Goal: Information Seeking & Learning: Find specific page/section

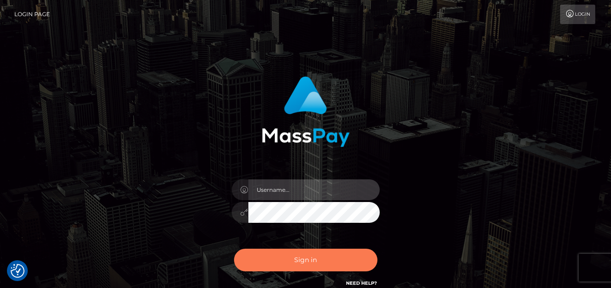
type input "denise"
click at [280, 268] on button "Sign in" at bounding box center [305, 260] width 143 height 23
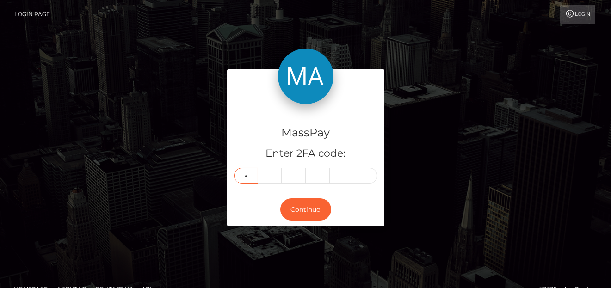
type input "6"
type input "0"
type input "8"
type input "1"
type input "2"
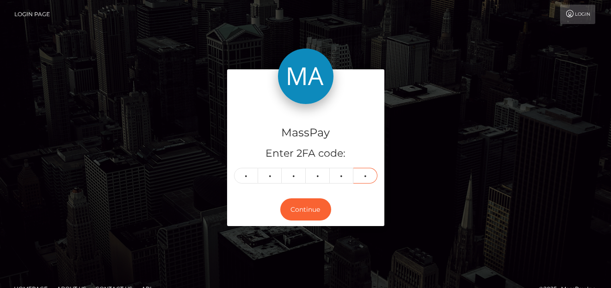
type input "5"
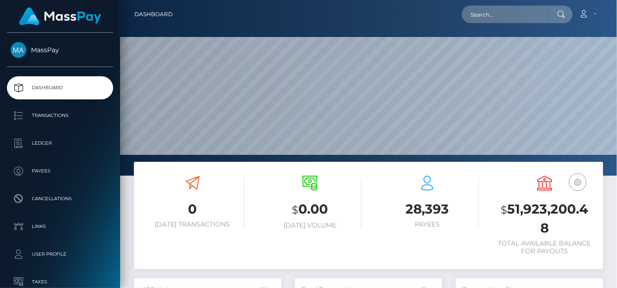
scroll to position [164, 147]
click at [492, 19] on input "text" at bounding box center [505, 15] width 87 height 18
paste input "gramvoip@gmail.com"
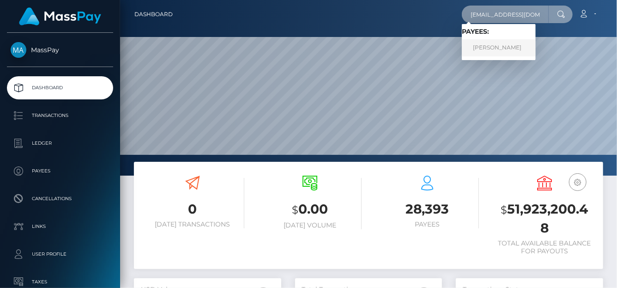
type input "gramvoip@gmail.com"
click at [479, 43] on link "MICHAEL JOSE SANCHEZ" at bounding box center [499, 47] width 74 height 17
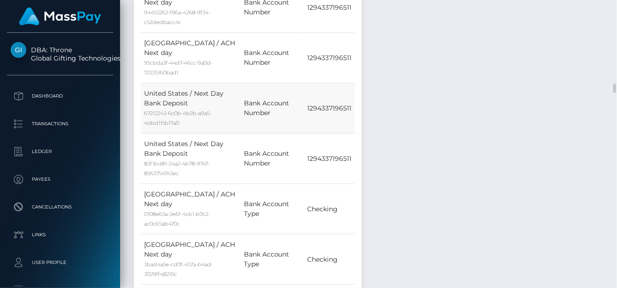
scroll to position [1156, 0]
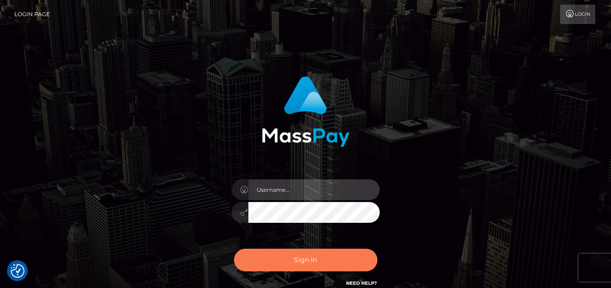
type input "[PERSON_NAME]"
click at [317, 265] on button "Sign in" at bounding box center [305, 260] width 143 height 23
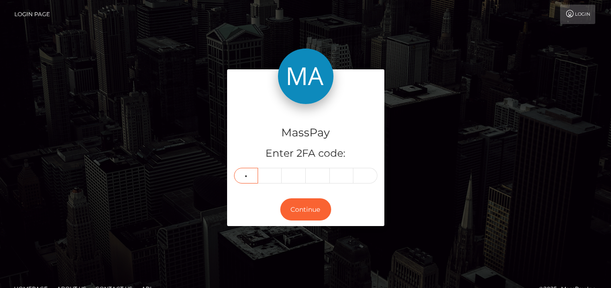
type input "5"
type input "9"
type input "8"
type input "2"
type input "1"
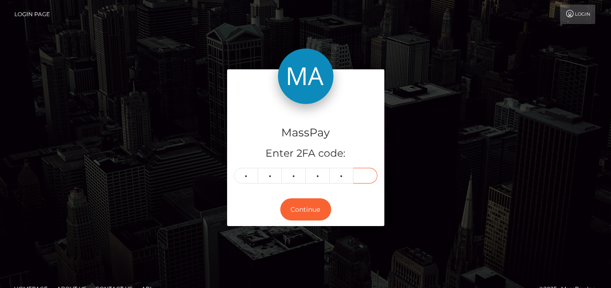
type input "0"
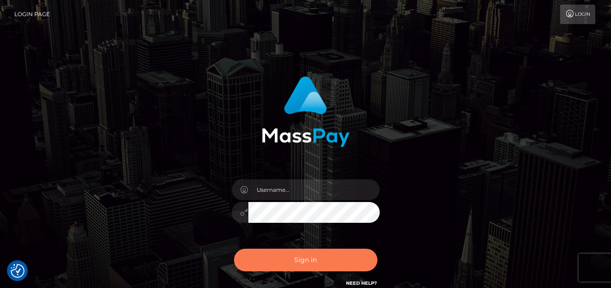
checkbox input "true"
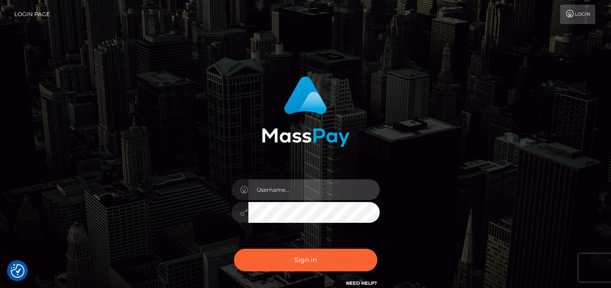
type input "denise"
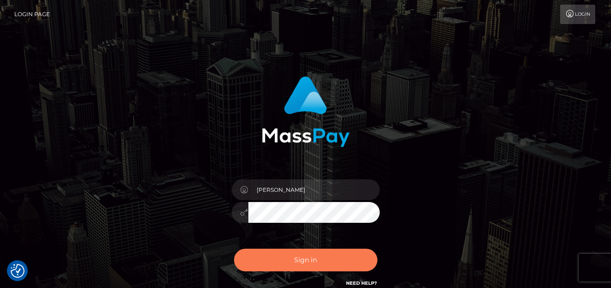
click at [327, 253] on button "Sign in" at bounding box center [305, 260] width 143 height 23
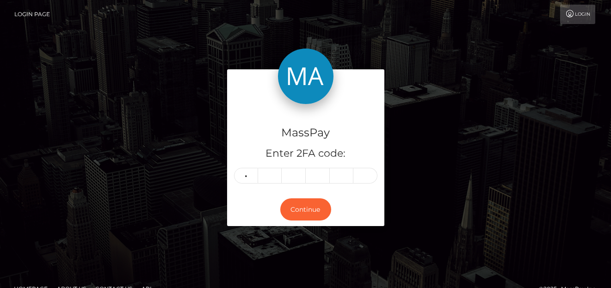
type input "5"
type input "9"
type input "3"
type input "0"
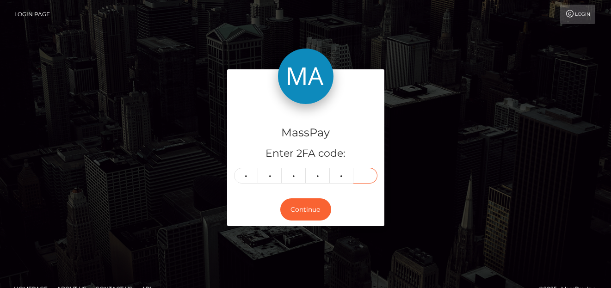
type input "8"
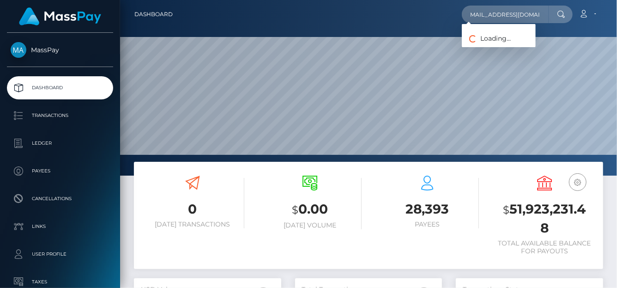
scroll to position [164, 147]
type input "[EMAIL_ADDRESS][DOMAIN_NAME]"
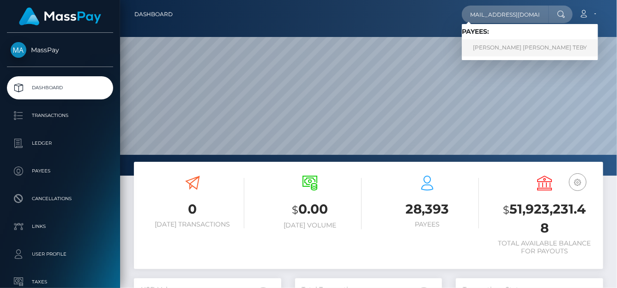
click at [506, 49] on link "ACHI SYLVIE NANCY TEBY" at bounding box center [530, 47] width 136 height 17
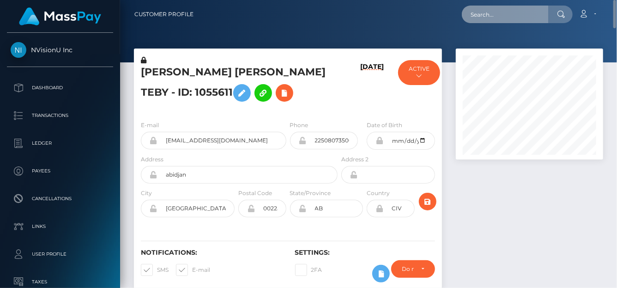
click at [501, 21] on input "text" at bounding box center [505, 15] width 87 height 18
paste input "[PERSON_NAME][EMAIL_ADDRESS][PERSON_NAME][DOMAIN_NAME]"
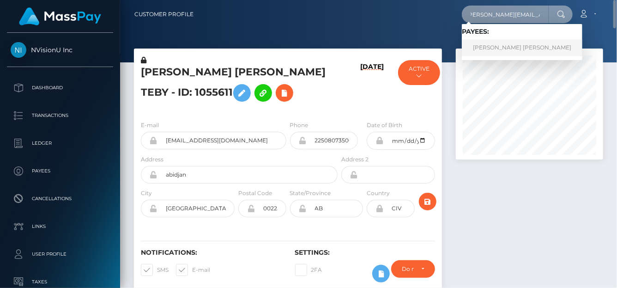
type input "[PERSON_NAME][EMAIL_ADDRESS][PERSON_NAME][DOMAIN_NAME]"
click at [504, 49] on link "[PERSON_NAME] [PERSON_NAME]" at bounding box center [522, 47] width 121 height 17
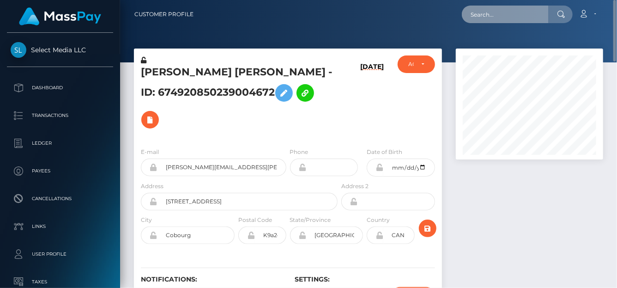
click at [491, 16] on input "text" at bounding box center [505, 15] width 87 height 18
paste input "If yes, for the security and privacy of your account and, to confirm that we ar…"
drag, startPoint x: 482, startPoint y: 18, endPoint x: 617, endPoint y: 26, distance: 134.3
click at [617, 26] on nav "Customer Profile If yes, for the security and privacy of your account and, to c…" at bounding box center [368, 14] width 497 height 29
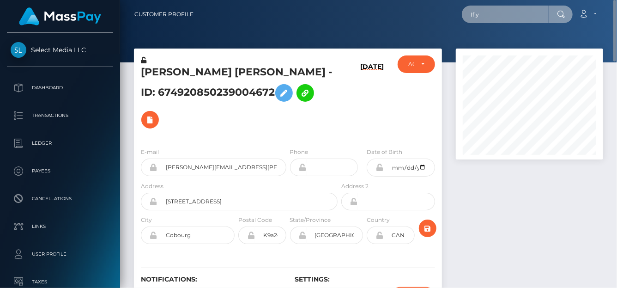
scroll to position [0, 0]
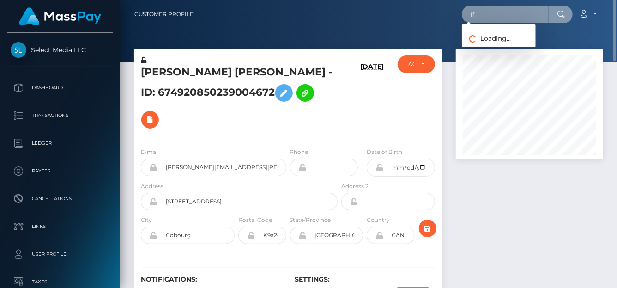
type input "I"
paste input "1349453835@qq.com"
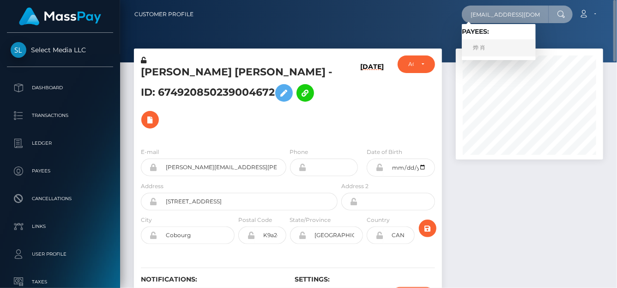
type input "1349453835@qq.com"
click at [488, 50] on link "烨 肖" at bounding box center [499, 47] width 74 height 17
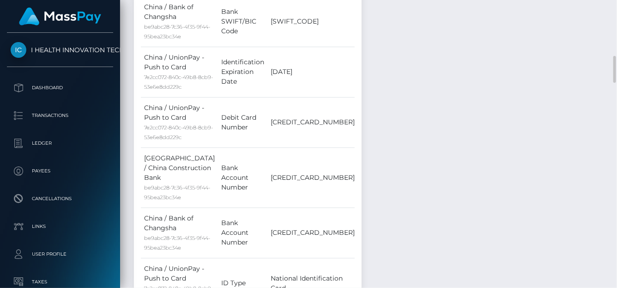
scroll to position [1480, 0]
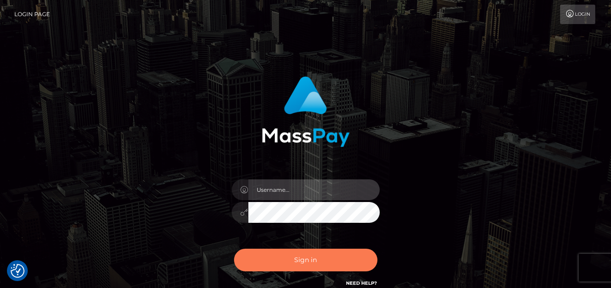
type input "denise"
click at [280, 262] on button "Sign in" at bounding box center [305, 260] width 143 height 23
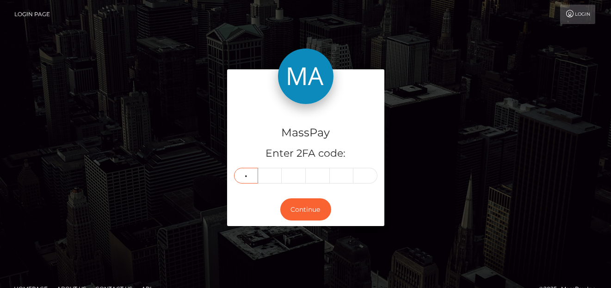
type input "8"
type input "5"
type input "2"
type input "7"
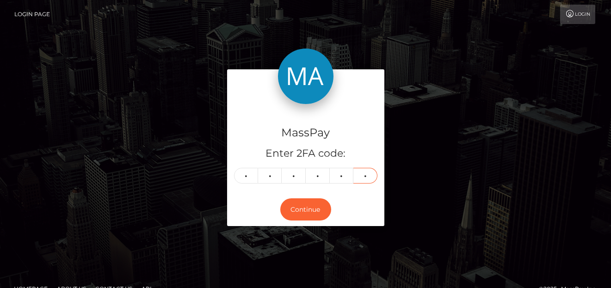
type input "4"
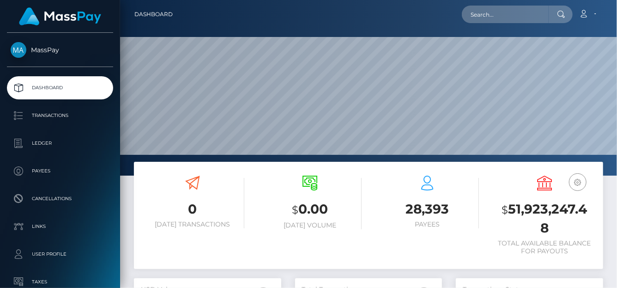
click at [411, 256] on div "28,393 Payees" at bounding box center [427, 217] width 117 height 96
click at [505, 20] on input "text" at bounding box center [505, 15] width 87 height 18
click at [480, 16] on input "text" at bounding box center [505, 15] width 87 height 18
paste input "803393805452595210"
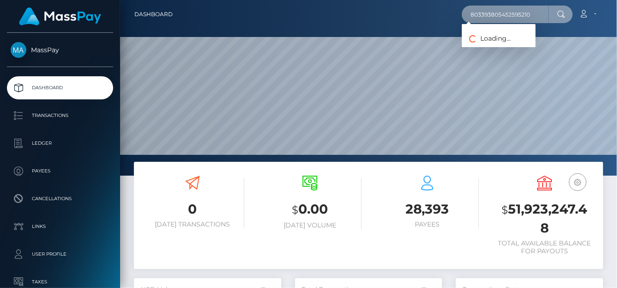
type input "803393805452595210"
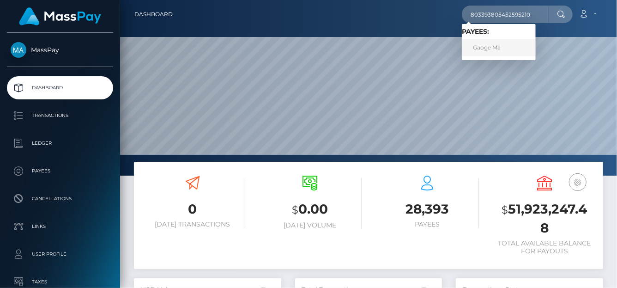
click at [493, 45] on link "Gaoge Ma" at bounding box center [499, 47] width 74 height 17
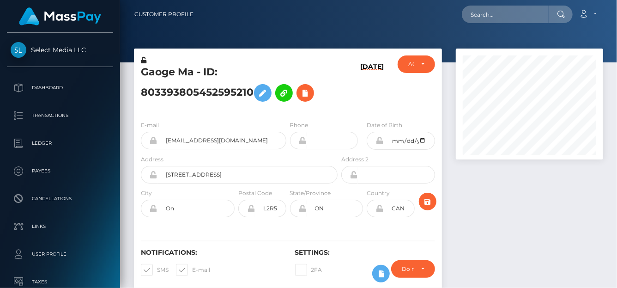
scroll to position [111, 147]
click at [314, 95] on button at bounding box center [306, 93] width 18 height 18
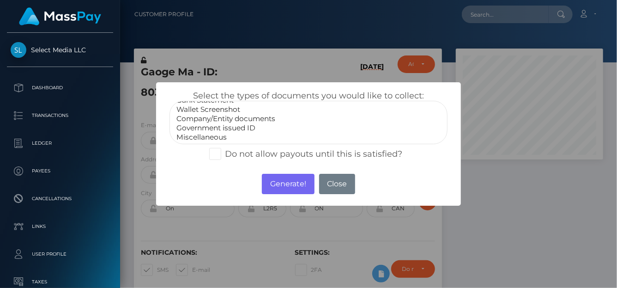
scroll to position [18, 0]
select select "Government issued ID"
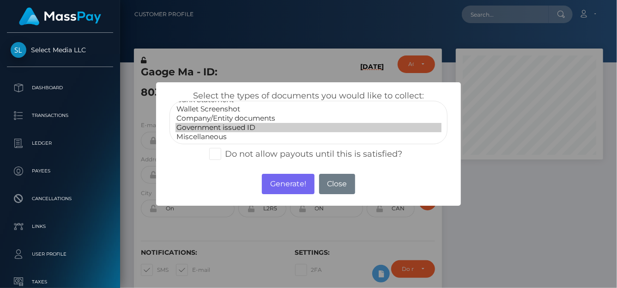
click at [206, 124] on option "Government issued ID" at bounding box center [309, 127] width 266 height 9
click at [287, 186] on button "Generate!" at bounding box center [288, 184] width 52 height 20
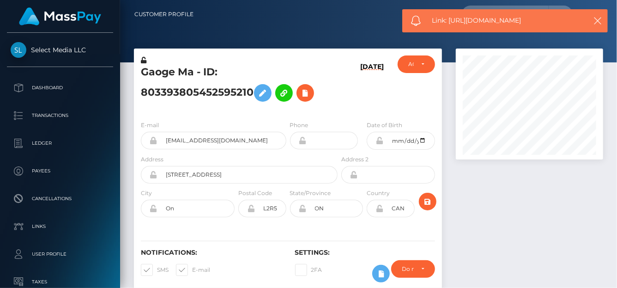
drag, startPoint x: 536, startPoint y: 25, endPoint x: 450, endPoint y: 25, distance: 86.4
click at [450, 25] on div "Link: [URL][DOMAIN_NAME]" at bounding box center [506, 20] width 206 height 23
copy span "[URL][DOMAIN_NAME]"
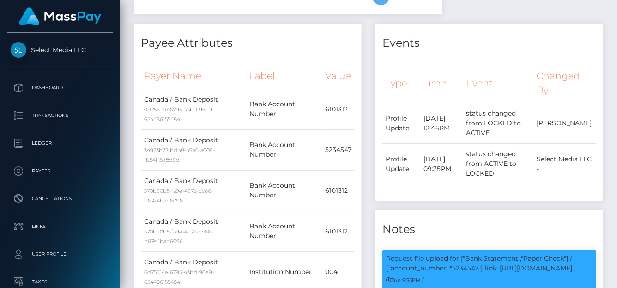
scroll to position [0, 0]
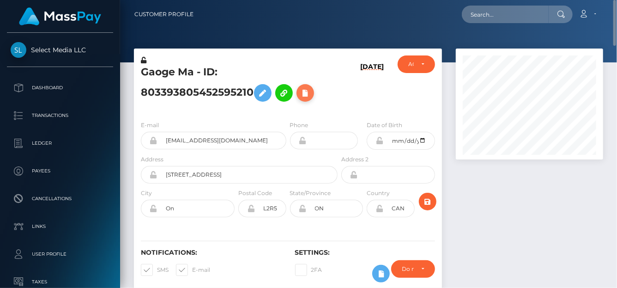
click at [311, 95] on icon at bounding box center [305, 93] width 11 height 12
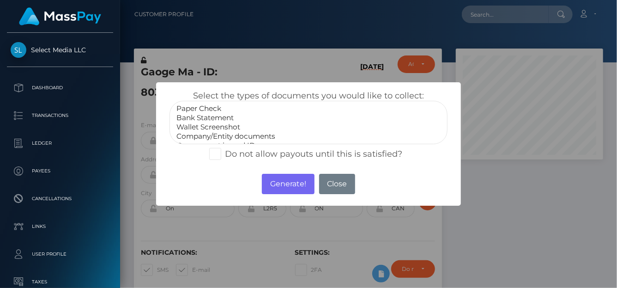
select select "Bank Statement"
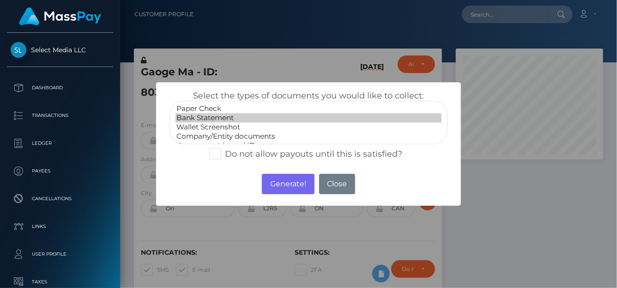
click at [203, 118] on option "Bank Statement" at bounding box center [309, 117] width 266 height 9
click at [290, 185] on button "Generate!" at bounding box center [288, 184] width 52 height 20
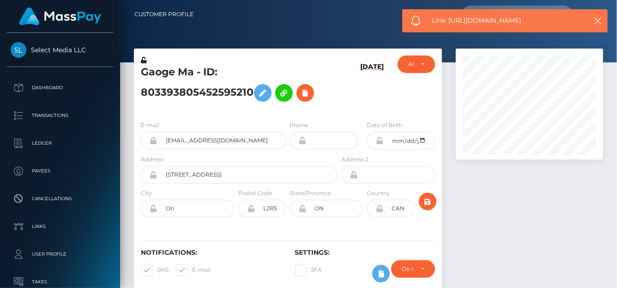
drag, startPoint x: 537, startPoint y: 21, endPoint x: 450, endPoint y: 16, distance: 87.0
click at [450, 16] on span "Link: https://l.maspay.io/qleqJ" at bounding box center [507, 21] width 148 height 10
copy span "https://l.maspay.io/qleqJ"
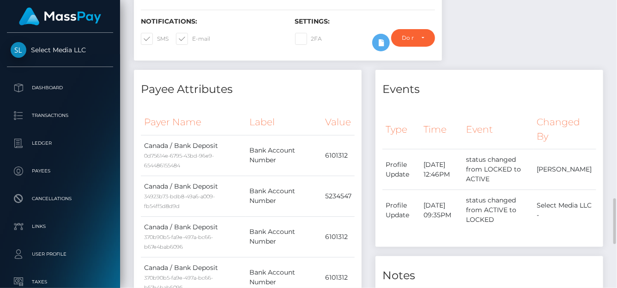
scroll to position [416, 0]
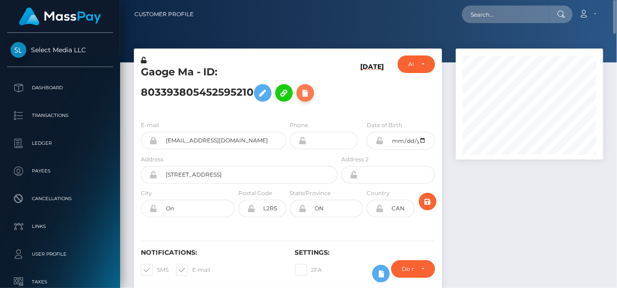
click at [308, 88] on icon at bounding box center [305, 93] width 11 height 12
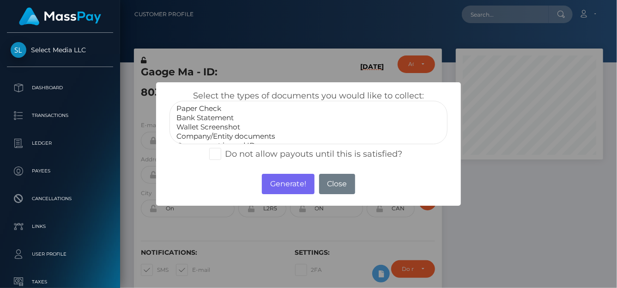
scroll to position [18, 0]
select select "Government issued ID"
click at [214, 125] on option "Government issued ID" at bounding box center [309, 127] width 266 height 9
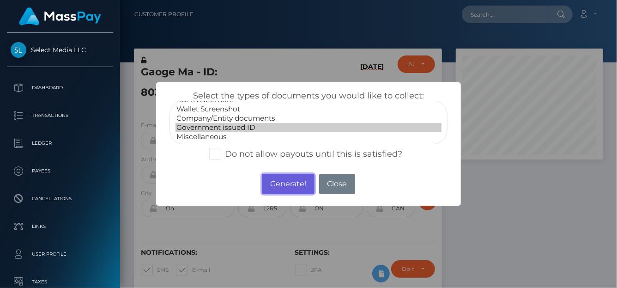
click at [287, 184] on button "Generate!" at bounding box center [288, 184] width 52 height 20
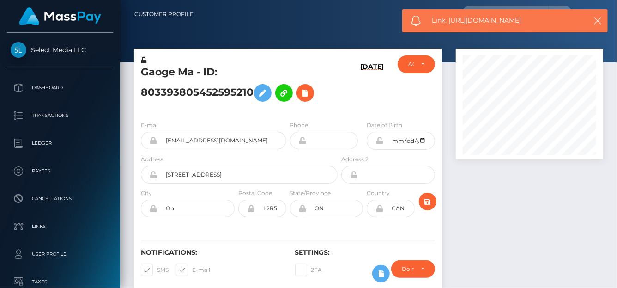
drag, startPoint x: 534, startPoint y: 17, endPoint x: 451, endPoint y: 24, distance: 83.1
click at [451, 24] on span "Link: https://l.maspay.io/wlews" at bounding box center [507, 21] width 148 height 10
copy span "https://l.maspay.io/wlews"
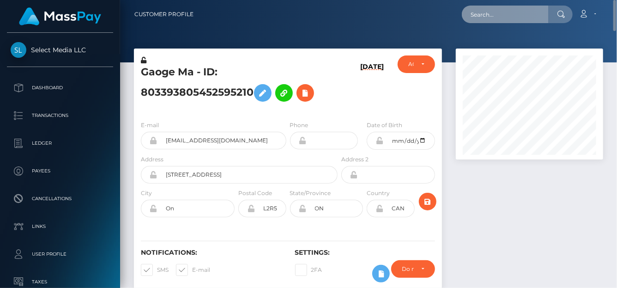
click at [475, 19] on input "text" at bounding box center [505, 15] width 87 height 18
paste input "629076908331507712"
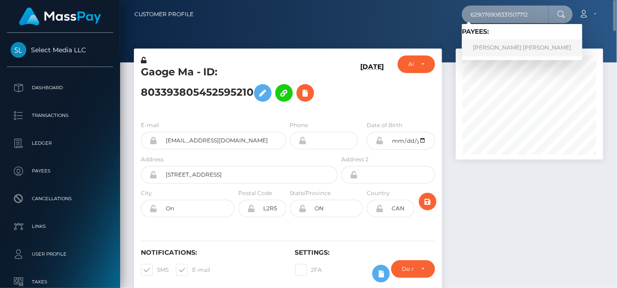
type input "629076908331507712"
click at [493, 48] on link "[PERSON_NAME] [PERSON_NAME]" at bounding box center [522, 47] width 121 height 17
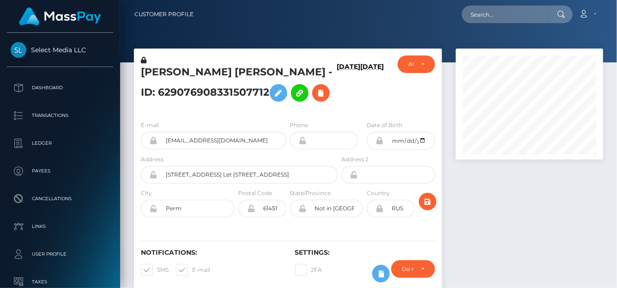
scroll to position [111, 147]
click at [316, 99] on icon at bounding box center [321, 93] width 11 height 12
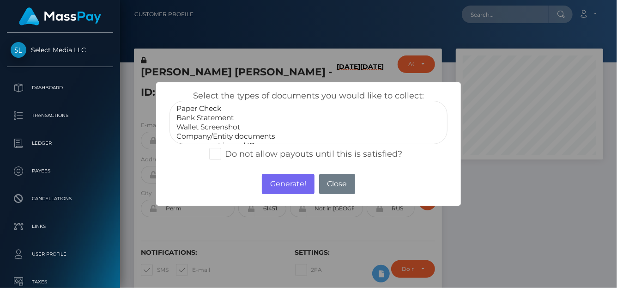
scroll to position [18, 0]
select select "Government issued ID"
click at [216, 127] on option "Government issued ID" at bounding box center [309, 127] width 266 height 9
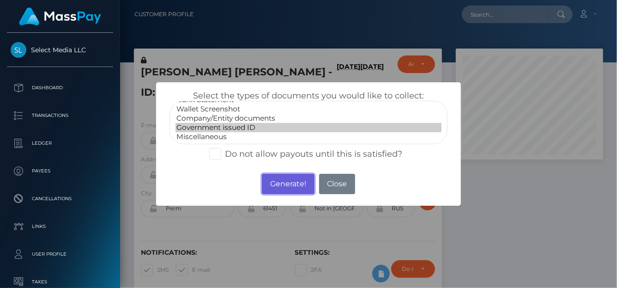
click at [287, 183] on button "Generate!" at bounding box center [288, 184] width 52 height 20
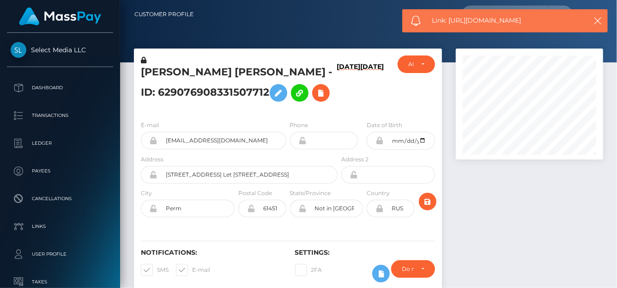
drag, startPoint x: 534, startPoint y: 21, endPoint x: 452, endPoint y: 21, distance: 81.8
click at [452, 21] on span "Link: https://l.maspay.io/Bleel" at bounding box center [507, 21] width 148 height 10
click at [451, 22] on span "Link: https://l.maspay.io/Bleel" at bounding box center [507, 21] width 148 height 10
drag, startPoint x: 451, startPoint y: 22, endPoint x: 541, endPoint y: 24, distance: 89.7
click at [541, 24] on span "Link: https://l.maspay.io/Bleel" at bounding box center [507, 21] width 148 height 10
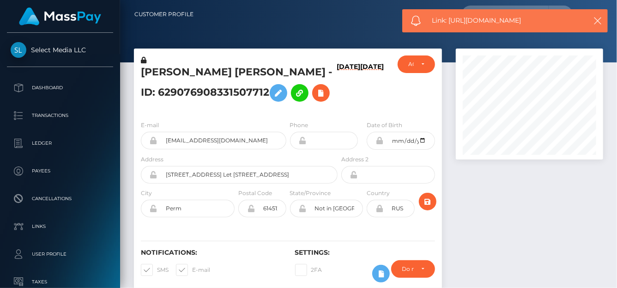
copy span "https://l.maspay.io/Bleel"
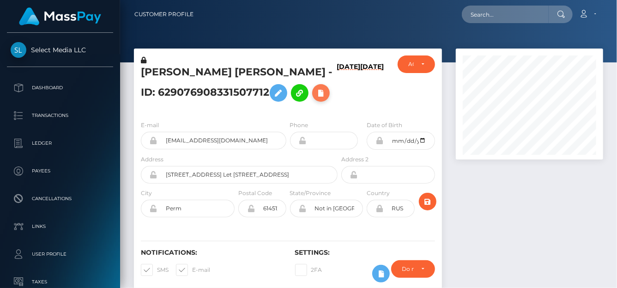
click at [316, 99] on icon at bounding box center [321, 93] width 11 height 12
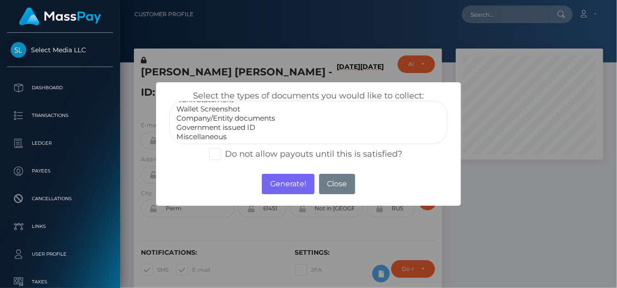
select select "Miscellaneous"
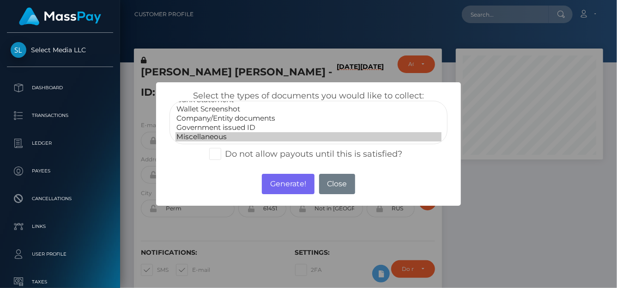
click at [215, 139] on option "Miscellaneous" at bounding box center [309, 136] width 266 height 9
click at [291, 183] on button "Generate!" at bounding box center [288, 184] width 52 height 20
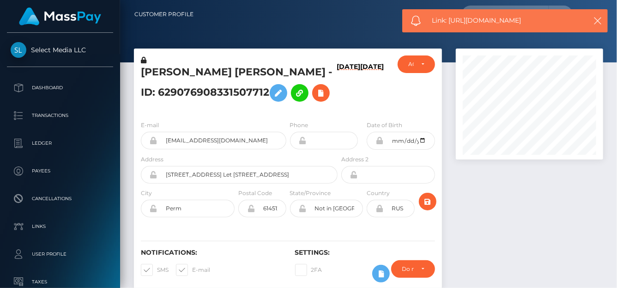
drag, startPoint x: 549, startPoint y: 25, endPoint x: 446, endPoint y: 16, distance: 103.9
click at [450, 20] on span "Link: https://l.maspay.io/Klerf" at bounding box center [507, 21] width 148 height 10
copy span "https://l.maspay.io/Klerf"
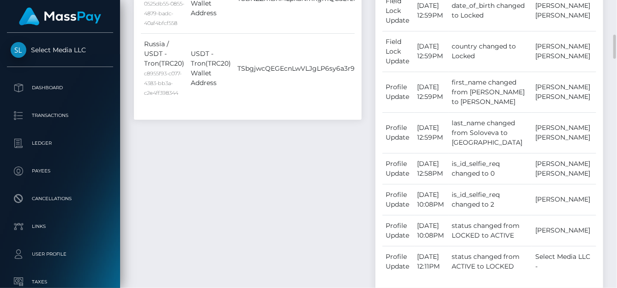
scroll to position [463, 0]
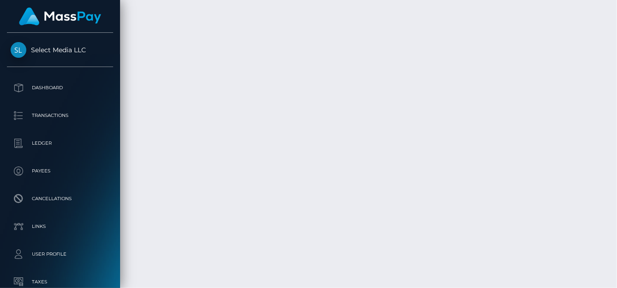
scroll to position [2823, 0]
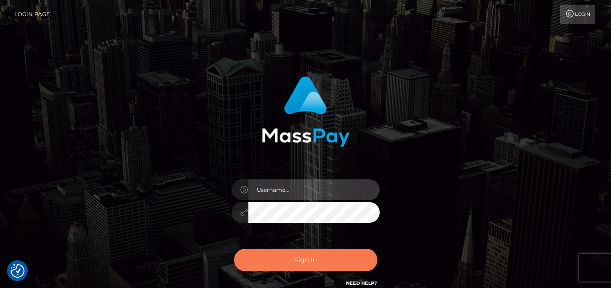
type input "denise"
click at [290, 258] on button "Sign in" at bounding box center [305, 260] width 143 height 23
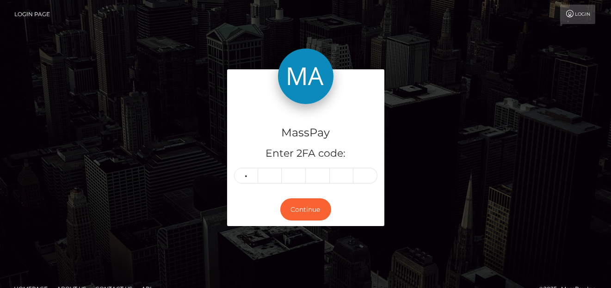
type input "5"
type input "0"
type input "5"
type input "6"
type input "8"
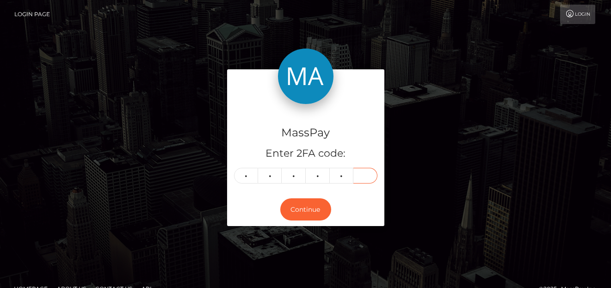
type input "9"
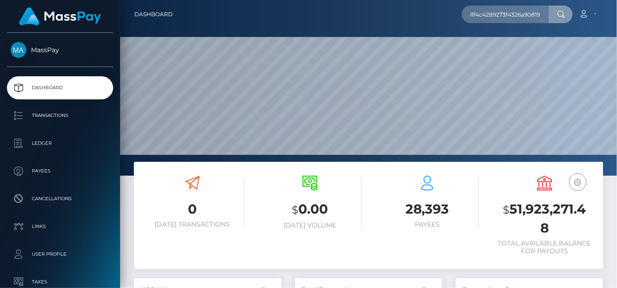
scroll to position [164, 147]
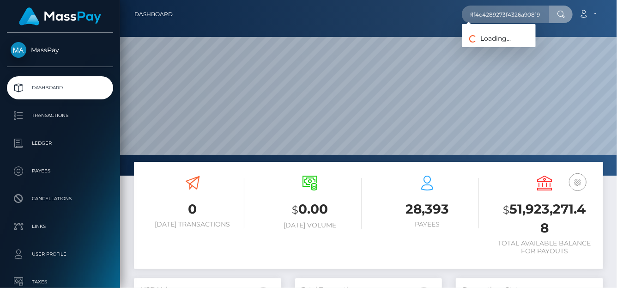
type input "a5fad248d91f4c4289273f4326a90819"
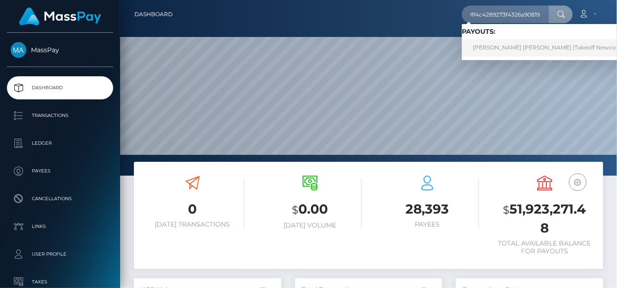
click at [497, 50] on link "[PERSON_NAME] [PERSON_NAME] (Takeoff Newco Inc - Club Fans)" at bounding box center [567, 47] width 210 height 17
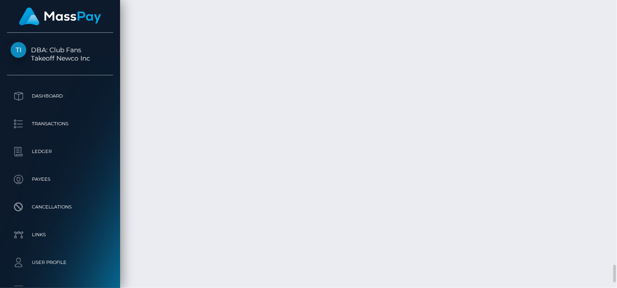
scroll to position [111, 147]
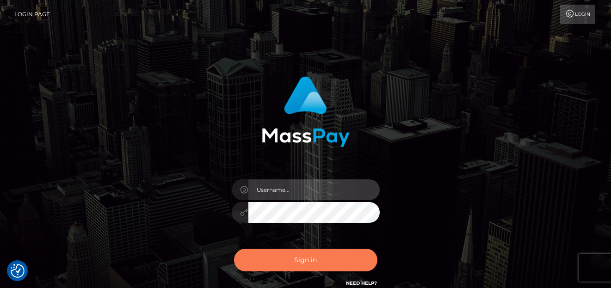
type input "[PERSON_NAME]"
click at [333, 260] on button "Sign in" at bounding box center [305, 260] width 143 height 23
type input "[PERSON_NAME]"
click at [344, 267] on button "Sign in" at bounding box center [305, 260] width 143 height 23
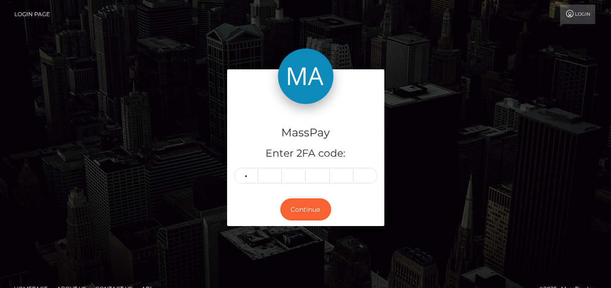
type input "3"
type input "4"
type input "0"
type input "3"
type input "4"
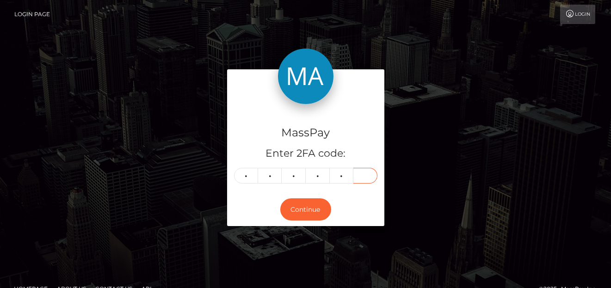
type input "5"
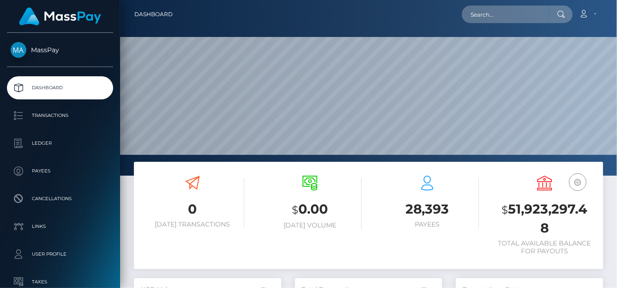
scroll to position [164, 147]
click at [481, 17] on input "text" at bounding box center [505, 15] width 87 height 18
paste input "[EMAIL_ADDRESS][DOMAIN_NAME]"
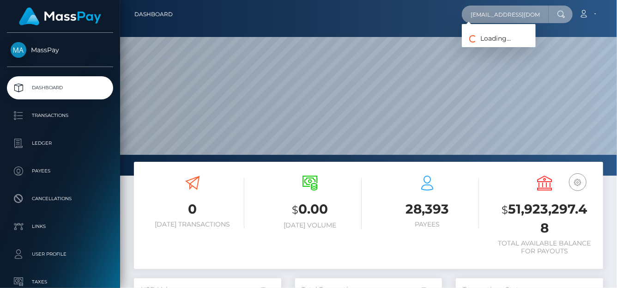
type input "[EMAIL_ADDRESS][DOMAIN_NAME]"
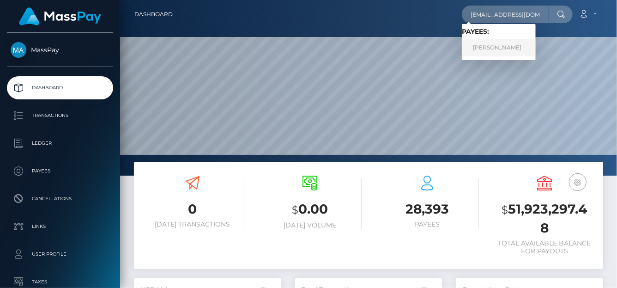
click at [488, 46] on link "Brenda Lockhart" at bounding box center [499, 47] width 74 height 17
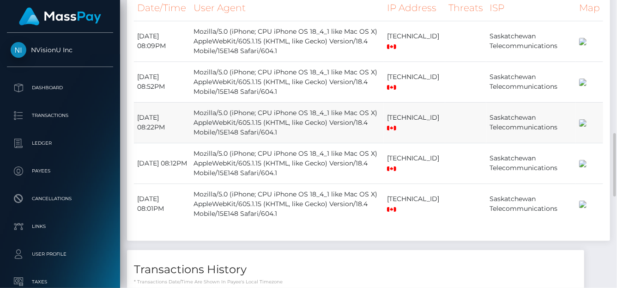
scroll to position [421, 0]
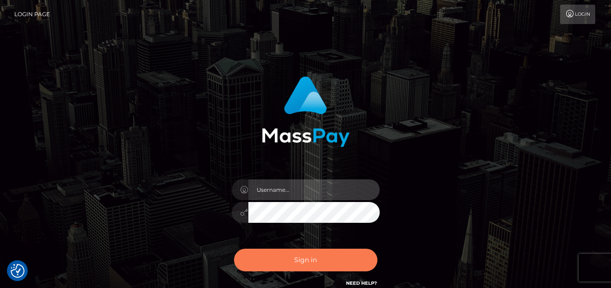
type input "[PERSON_NAME]"
click at [330, 256] on button "Sign in" at bounding box center [305, 260] width 143 height 23
type input "[PERSON_NAME]"
click at [272, 260] on button "Sign in" at bounding box center [305, 260] width 143 height 23
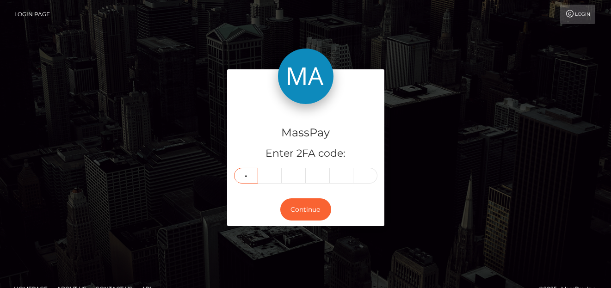
type input "6"
type input "5"
type input "8"
type input "7"
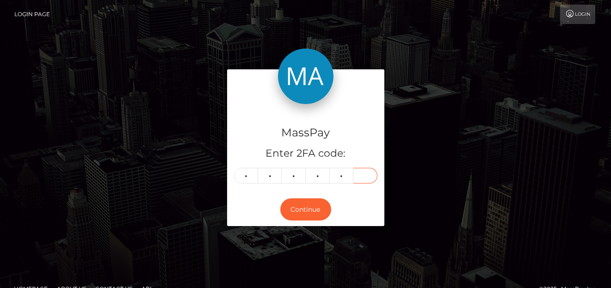
type input "4"
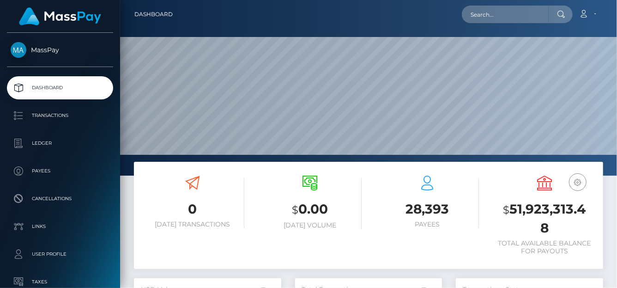
scroll to position [164, 147]
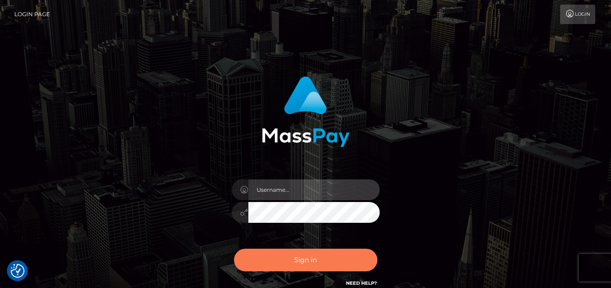
type input "[PERSON_NAME]"
click at [284, 262] on button "Sign in" at bounding box center [305, 260] width 143 height 23
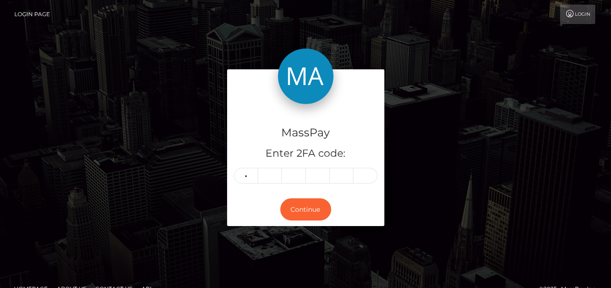
type input "9"
type input "0"
type input "9"
type input "7"
type input "5"
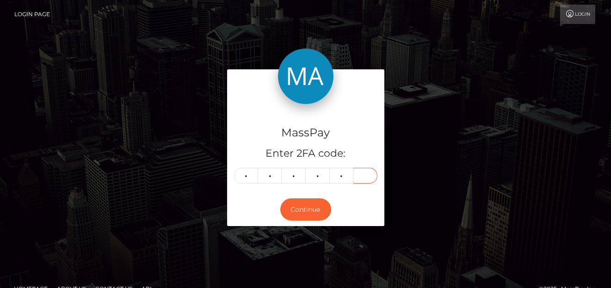
type input "5"
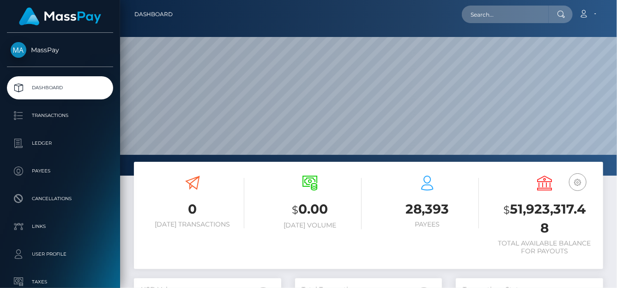
scroll to position [164, 147]
click at [485, 21] on input "text" at bounding box center [505, 15] width 87 height 18
paste input "[EMAIL_ADDRESS][DOMAIN_NAME]"
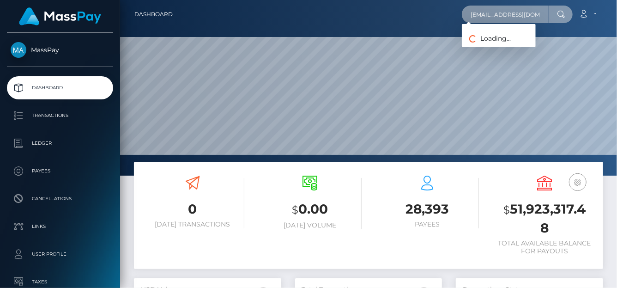
type input "[EMAIL_ADDRESS][DOMAIN_NAME]"
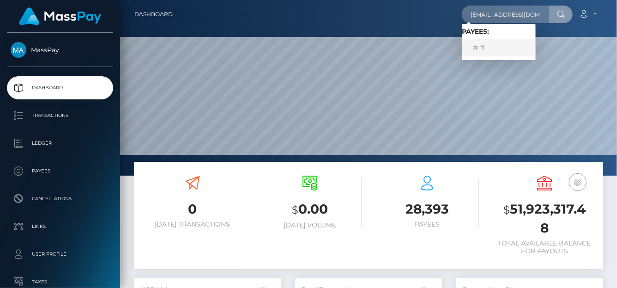
click at [486, 52] on link "烨 肖" at bounding box center [499, 47] width 74 height 17
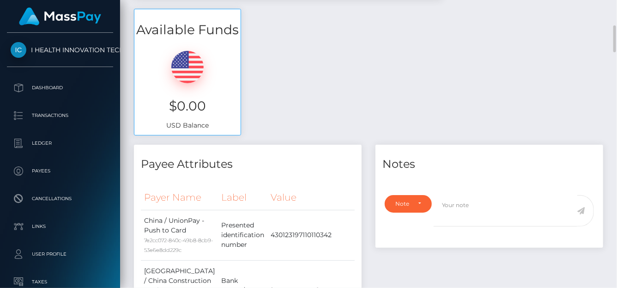
scroll to position [111, 147]
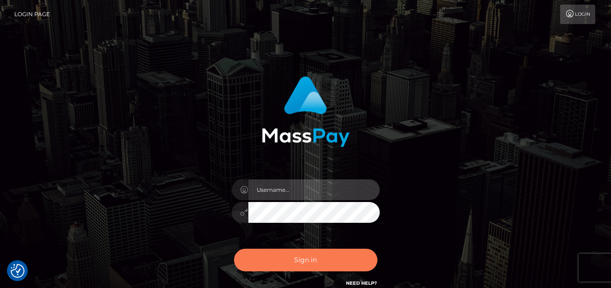
type input "[PERSON_NAME]"
click at [287, 257] on button "Sign in" at bounding box center [305, 260] width 143 height 23
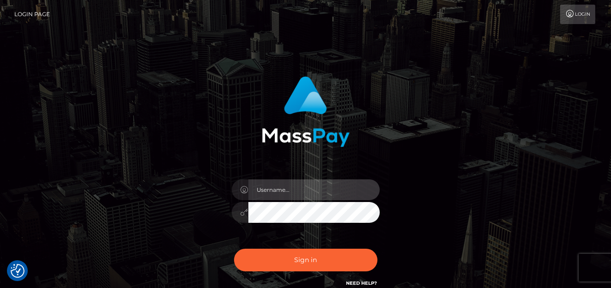
type input "[PERSON_NAME]"
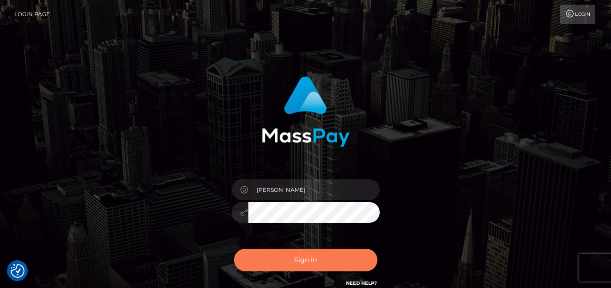
drag, startPoint x: 293, startPoint y: 275, endPoint x: 295, endPoint y: 254, distance: 20.4
click at [294, 269] on div "Sign in Need Help?" at bounding box center [306, 263] width 162 height 41
click at [295, 254] on button "Sign in" at bounding box center [305, 260] width 143 height 23
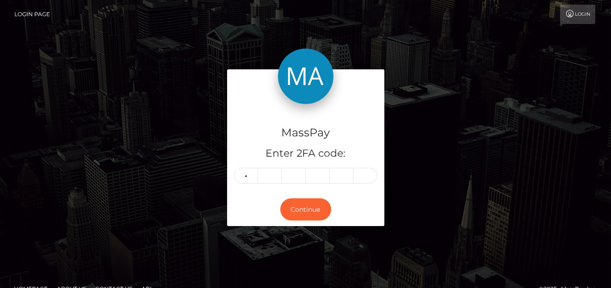
type input "7"
type input "4"
type input "1"
type input "5"
type input "8"
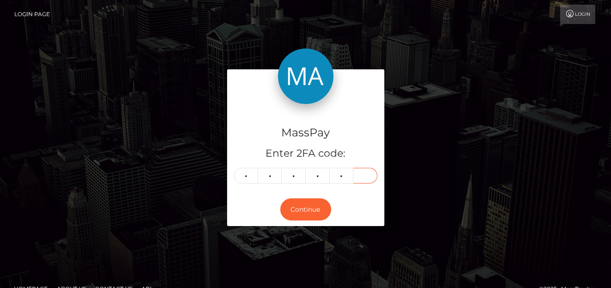
type input "6"
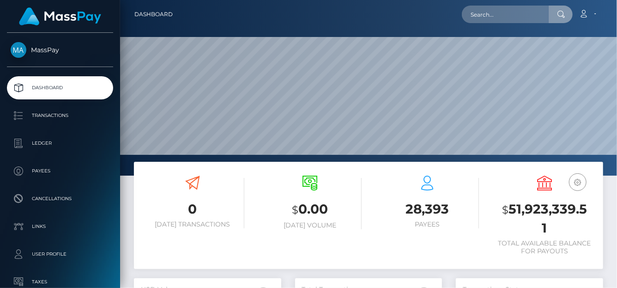
scroll to position [164, 147]
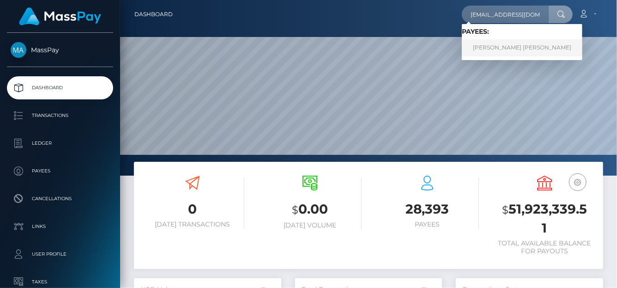
type input "nevispac1@gmail.com"
click at [492, 50] on link "TOMAS DAVID MADRIZ MATA" at bounding box center [522, 47] width 121 height 17
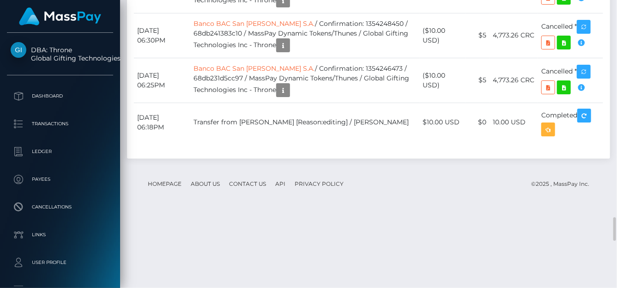
scroll to position [2962, 0]
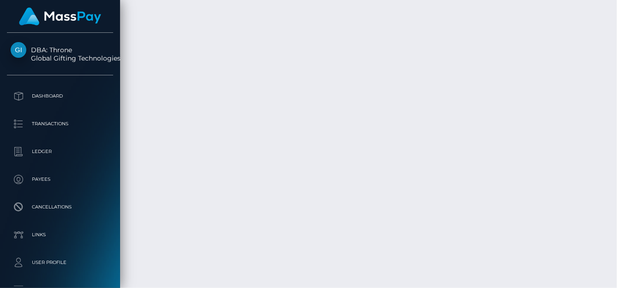
click at [581, 245] on body "DBA: Throne Global Gifting Technologies Inc Dashboard Transactions Ledger Payees" at bounding box center [308, 144] width 617 height 288
click at [326, 200] on div "Additional Info" at bounding box center [323, 207] width 60 height 17
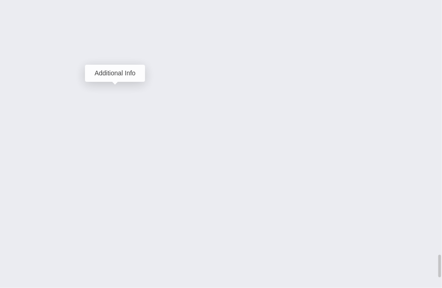
scroll to position [111, 128]
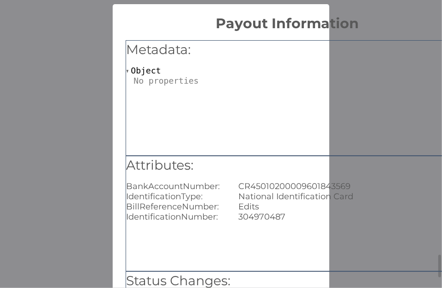
scroll to position [0, 0]
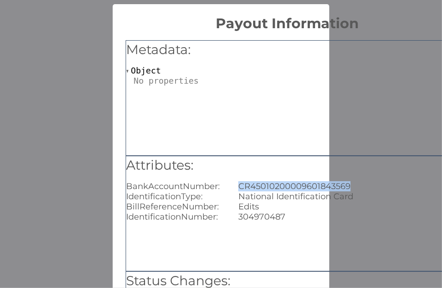
drag, startPoint x: 237, startPoint y: 185, endPoint x: 356, endPoint y: 183, distance: 119.2
click at [356, 183] on div "CR45010200009601843569" at bounding box center [344, 186] width 224 height 10
copy div "CR45010200009601843569"
click at [55, 19] on div "× Payout Information Metadata: Object Attributes: BankAccountNumber: CR45010200…" at bounding box center [221, 144] width 442 height 288
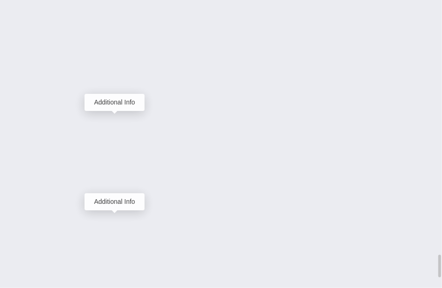
scroll to position [111, 128]
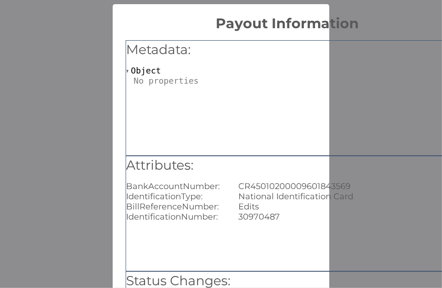
click at [91, 21] on div "× Payout Information Metadata: Object Attributes: BankAccountNumber: CR45010200…" at bounding box center [221, 144] width 442 height 288
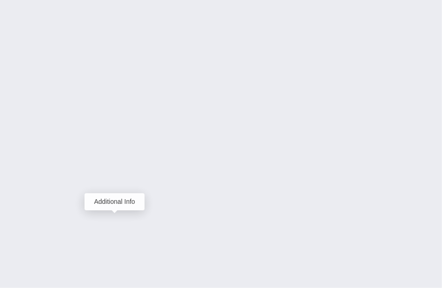
drag, startPoint x: 109, startPoint y: 246, endPoint x: 118, endPoint y: 250, distance: 10.4
click at [118, 250] on div "Additional Info" at bounding box center [115, 255] width 60 height 17
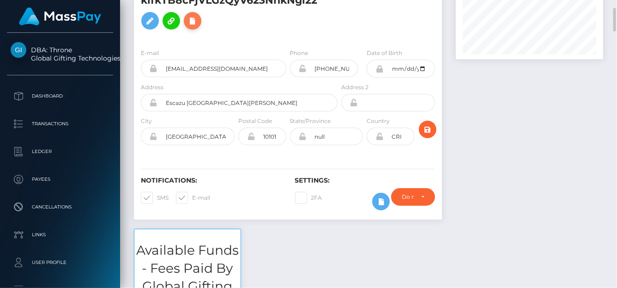
scroll to position [0, 0]
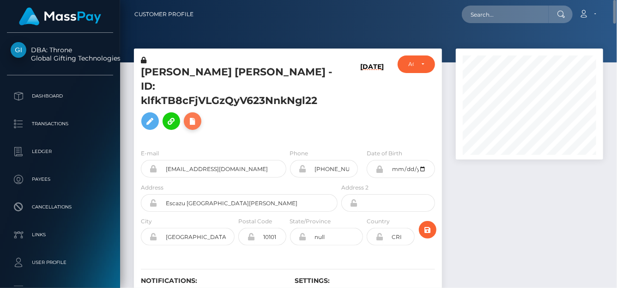
click at [192, 116] on icon at bounding box center [192, 122] width 11 height 12
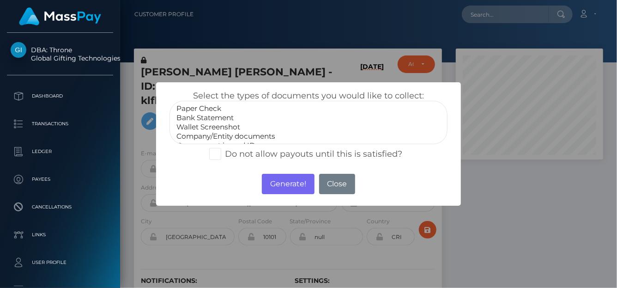
select select "Bank Statement"
click at [204, 116] on option "Bank Statement" at bounding box center [309, 117] width 266 height 9
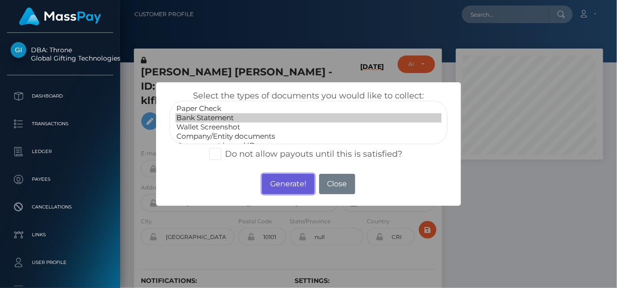
click at [294, 188] on button "Generate!" at bounding box center [288, 184] width 52 height 20
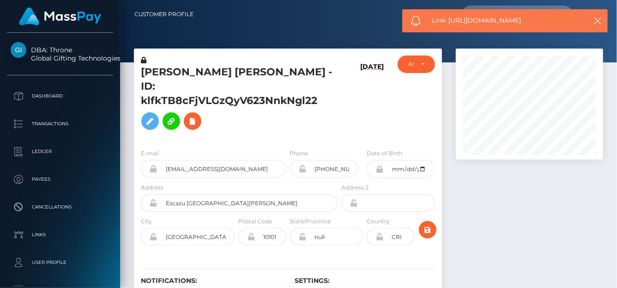
drag, startPoint x: 549, startPoint y: 24, endPoint x: 460, endPoint y: 18, distance: 89.4
click at [460, 18] on span "Link: https://l.maspay.io/Alea1" at bounding box center [507, 21] width 148 height 10
click at [546, 25] on div "Link: https://l.maspay.io/Alea1" at bounding box center [506, 20] width 206 height 23
drag, startPoint x: 547, startPoint y: 19, endPoint x: 451, endPoint y: 18, distance: 96.1
click at [451, 18] on span "Link: https://l.maspay.io/Alea1" at bounding box center [507, 21] width 148 height 10
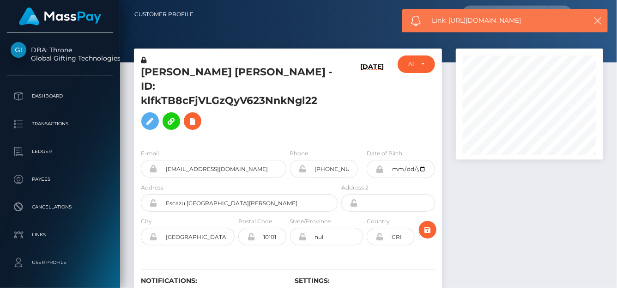
copy span "https://l.maspay.io/Alea1"
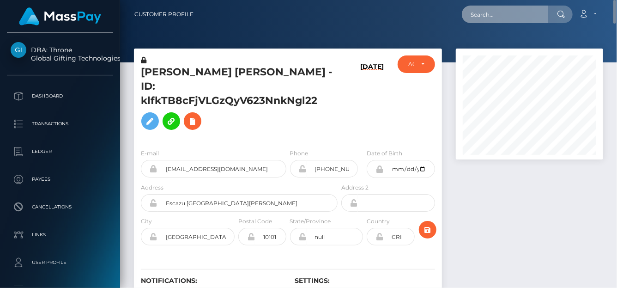
click at [518, 6] on input "text" at bounding box center [505, 15] width 87 height 18
paste input "caramelcw1738@gmail.com"
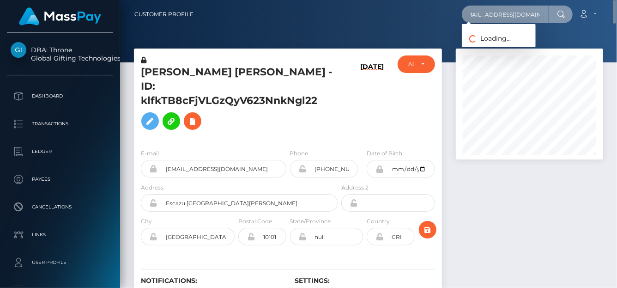
type input "caramelcw1738@gmail.com"
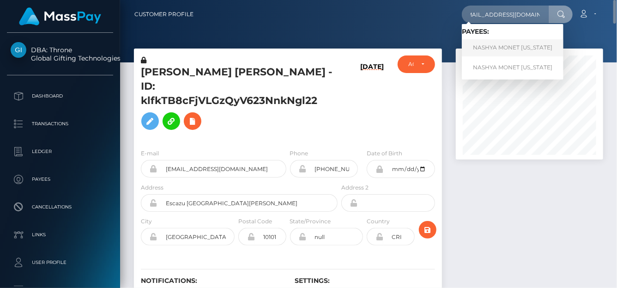
click at [484, 51] on link "NASHYA MONET WASHINGTON" at bounding box center [513, 47] width 102 height 17
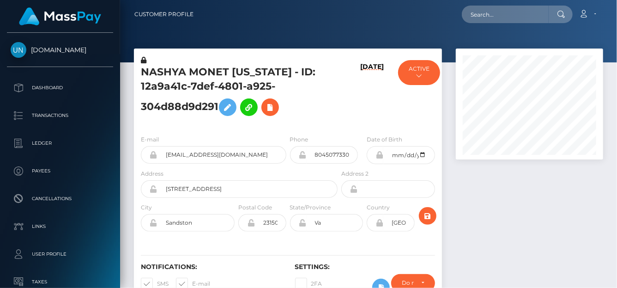
scroll to position [111, 147]
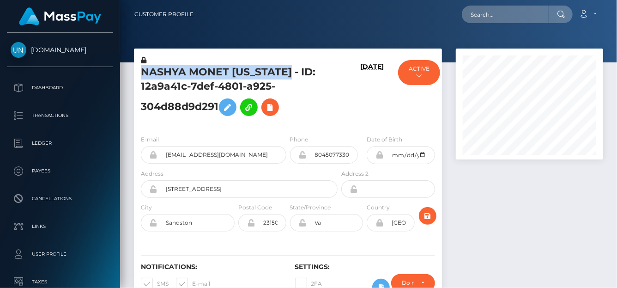
drag, startPoint x: 134, startPoint y: 70, endPoint x: 309, endPoint y: 73, distance: 174.7
click at [308, 72] on div "NASHYA MONET WASHINGTON - ID: 12a9a41c-7def-4801-a925-304d88d9d291" at bounding box center [237, 91] width 206 height 72
copy h5 "NASHYA MONET WASHINGTON"
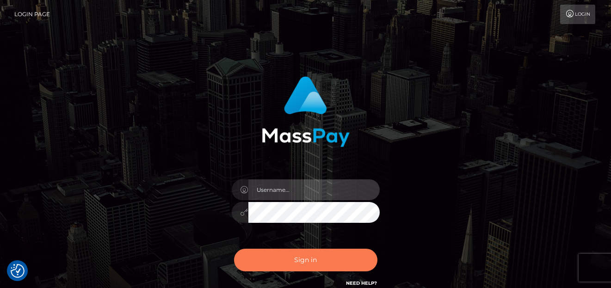
type input "denise"
click at [356, 261] on button "Sign in" at bounding box center [305, 260] width 143 height 23
type input "[PERSON_NAME]"
click at [325, 264] on button "Sign in" at bounding box center [305, 260] width 143 height 23
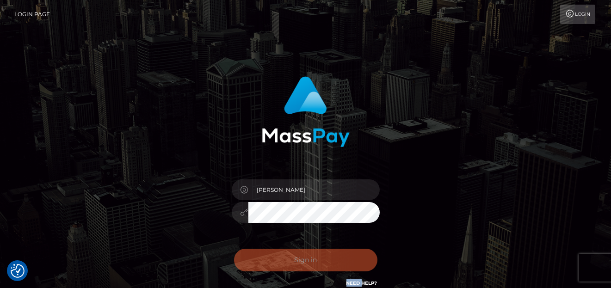
click at [325, 264] on div "Sign in Need Help?" at bounding box center [306, 263] width 162 height 41
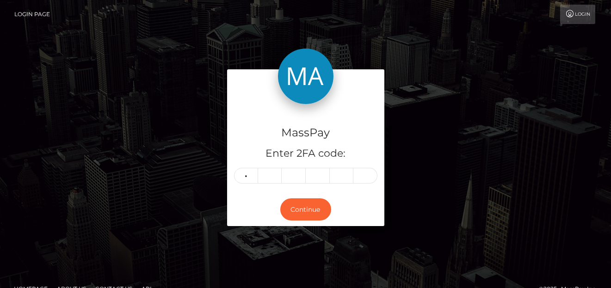
type input "6"
type input "1"
type input "5"
type input "6"
type input "1"
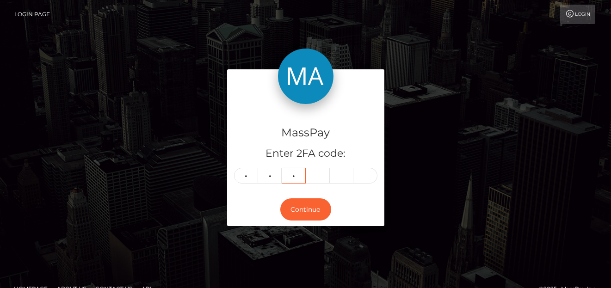
type input "6"
type input "5"
type input "6"
type input "5"
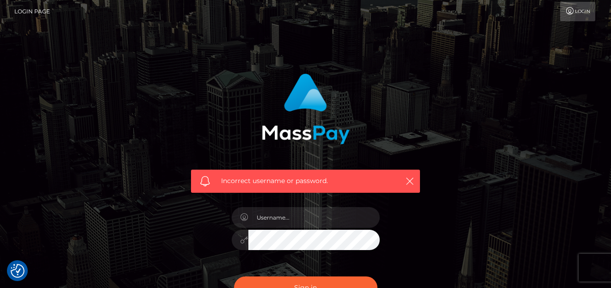
scroll to position [46, 0]
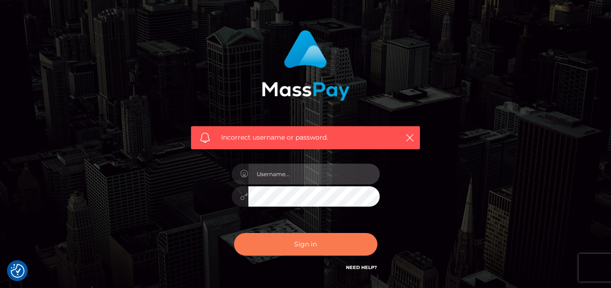
type input "[PERSON_NAME]"
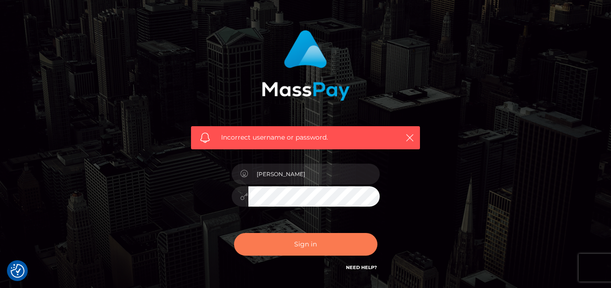
click at [320, 237] on button "Sign in" at bounding box center [305, 244] width 143 height 23
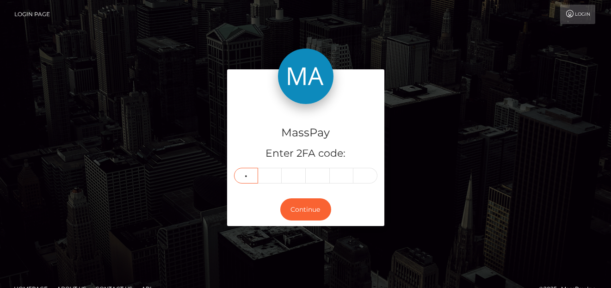
type input "1"
type input "8"
type input "9"
type input "1"
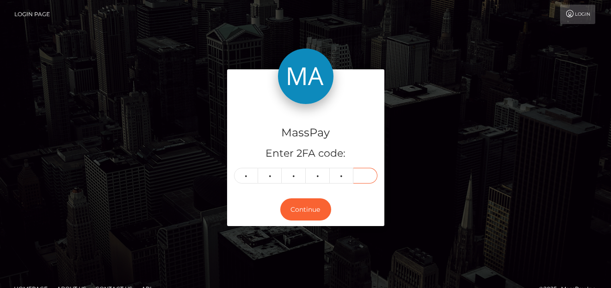
type input "9"
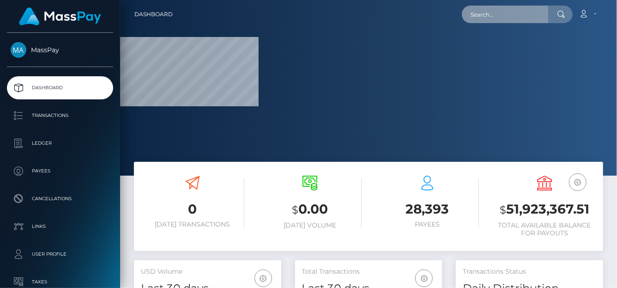
click at [482, 11] on input "text" at bounding box center [505, 15] width 87 height 18
paste input "naitlibat63@gmail.com"
type input "naitlibat63@gmail.com"
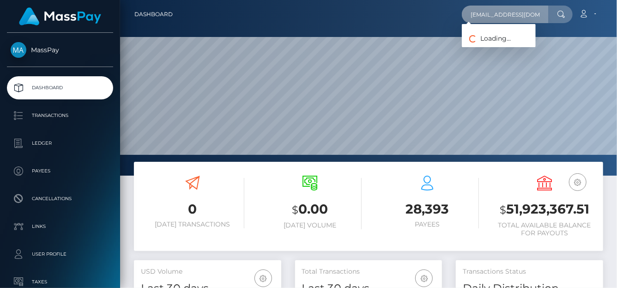
scroll to position [164, 147]
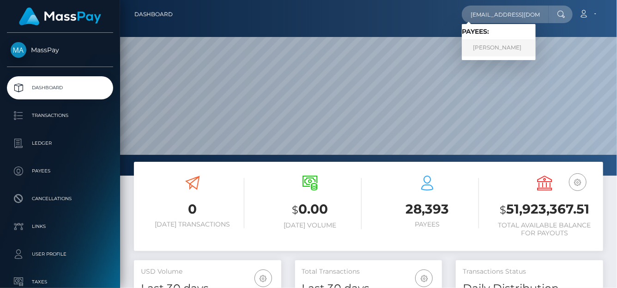
click at [483, 43] on link "NATALIIA BATURINA" at bounding box center [499, 47] width 74 height 17
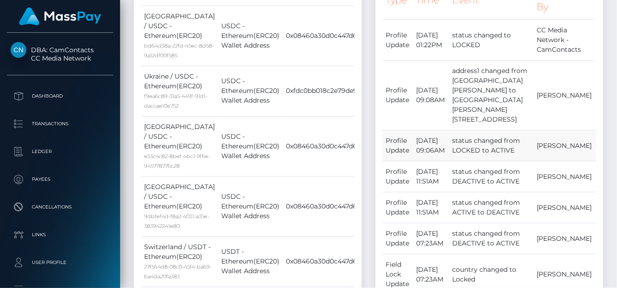
scroll to position [463, 0]
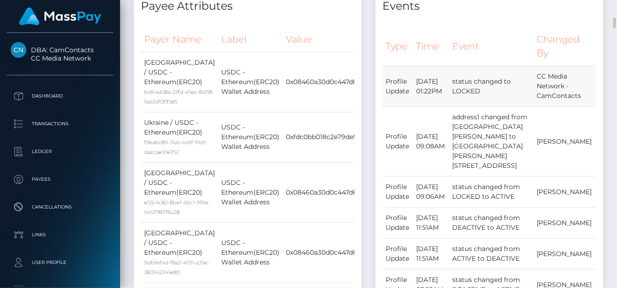
drag, startPoint x: 379, startPoint y: 44, endPoint x: 592, endPoint y: 96, distance: 218.7
copy div "Type Time Event Changed By Profile Update September 29, 2025 01:22PM status cha…"
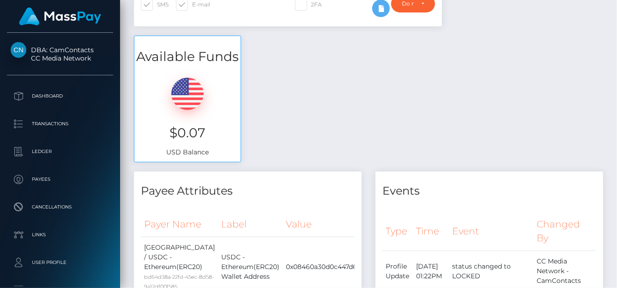
scroll to position [0, 0]
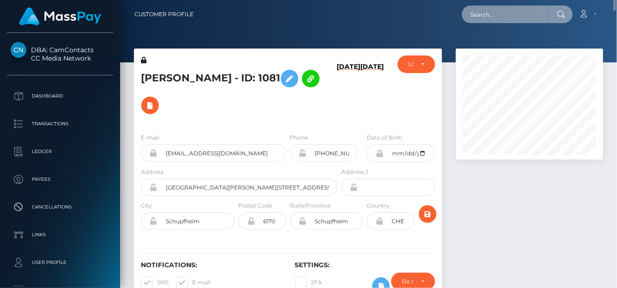
click at [485, 14] on input "text" at bounding box center [505, 15] width 87 height 18
paste input "[EMAIL_ADDRESS][DOMAIN_NAME]"
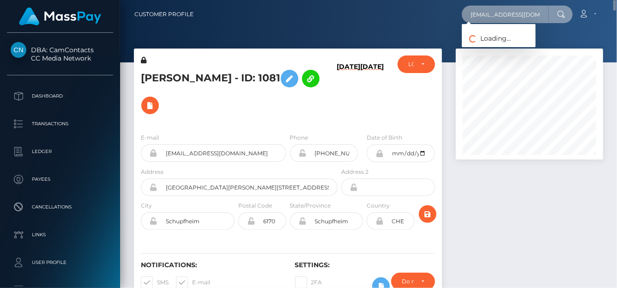
type input "[EMAIL_ADDRESS][DOMAIN_NAME]"
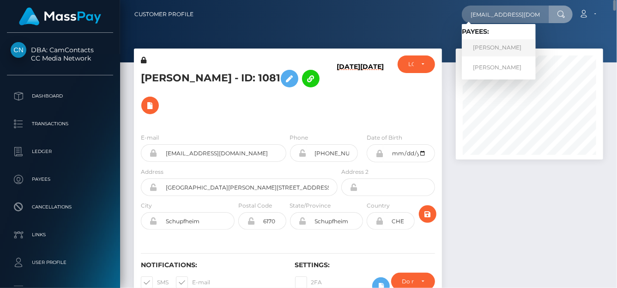
click at [483, 45] on link "Savannah Paige Smith" at bounding box center [499, 47] width 74 height 17
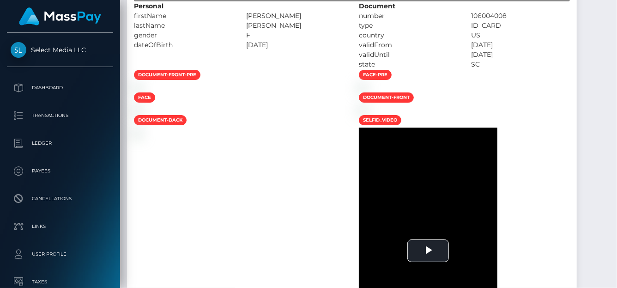
scroll to position [1851, 0]
